Goal: Task Accomplishment & Management: Complete application form

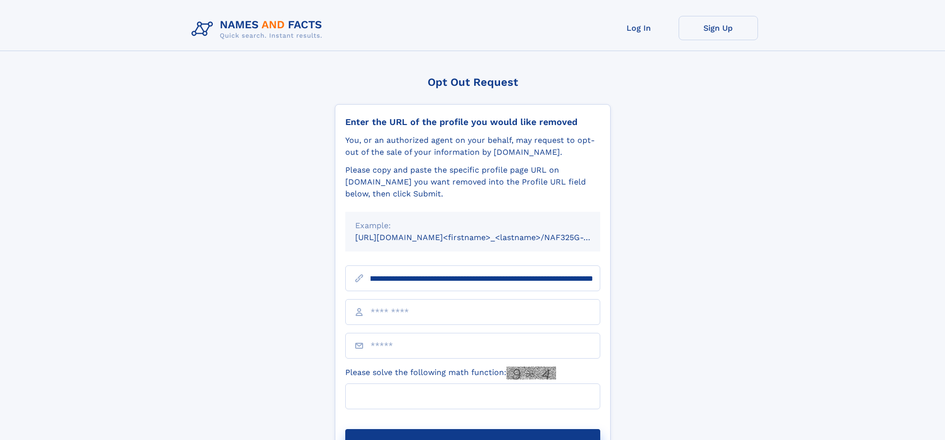
scroll to position [0, 113]
type input "**********"
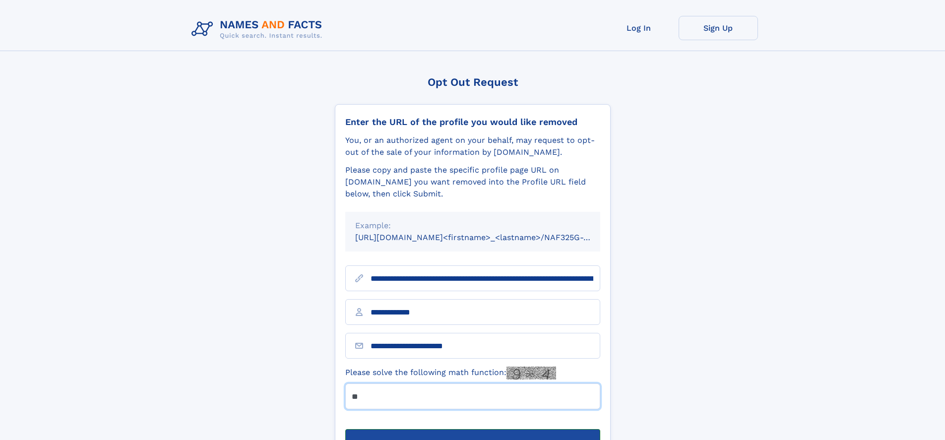
type input "**"
click at [472, 429] on button "Submit Opt Out Request" at bounding box center [472, 445] width 255 height 32
